Goal: Information Seeking & Learning: Learn about a topic

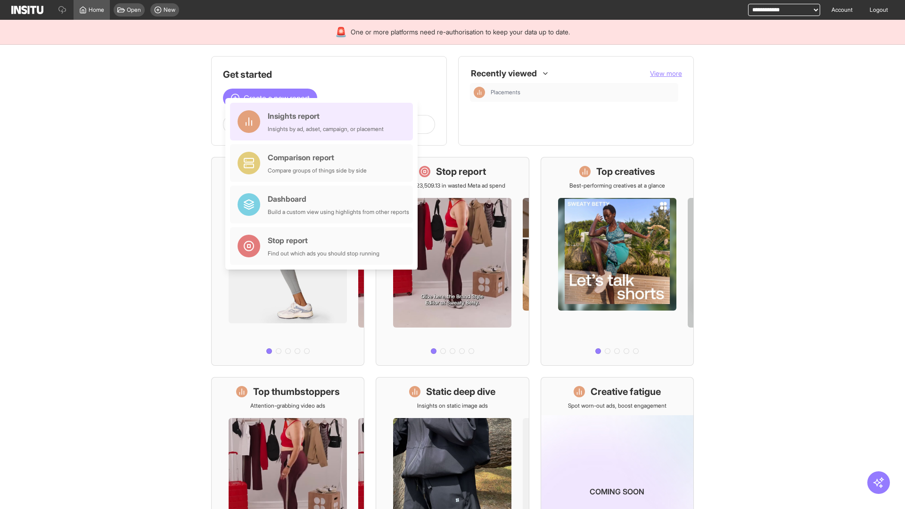
click at [324, 122] on div "Insights report Insights by ad, adset, campaign, or placement" at bounding box center [326, 121] width 116 height 23
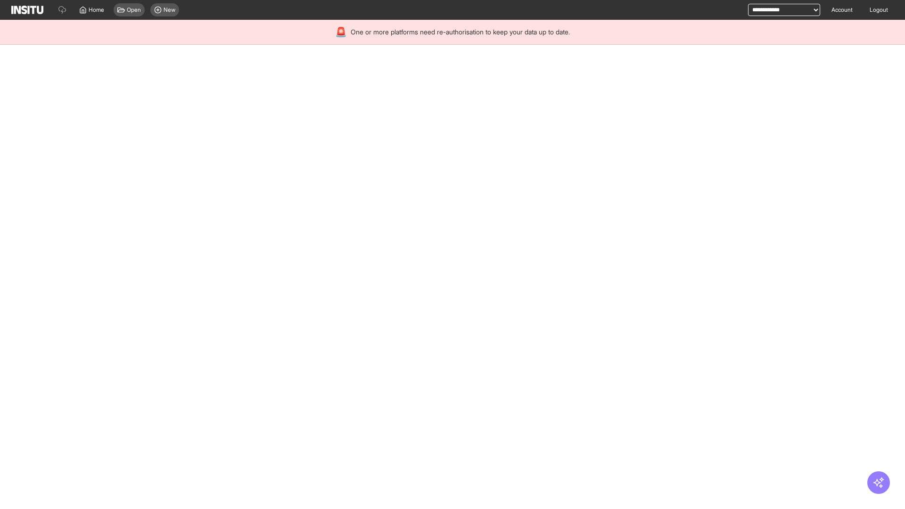
select select "**"
